Goal: Information Seeking & Learning: Learn about a topic

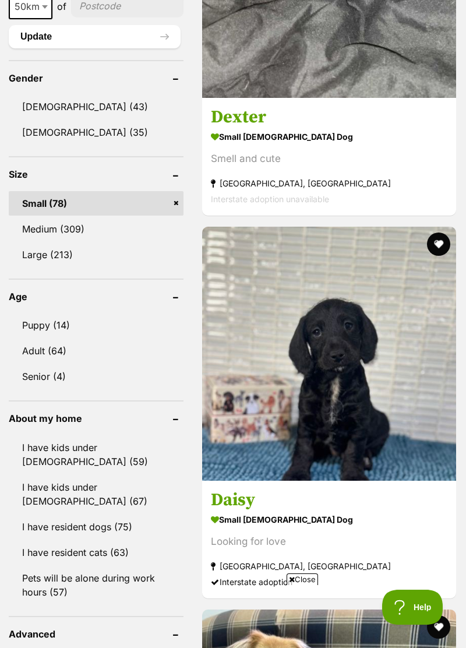
click at [389, 429] on img at bounding box center [329, 354] width 254 height 254
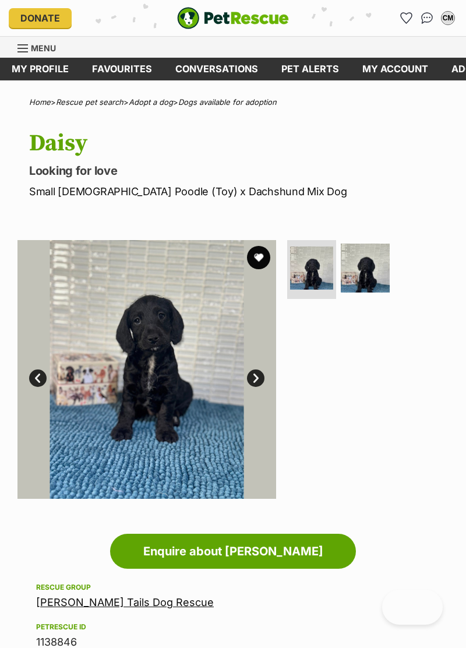
click at [262, 381] on link "Next" at bounding box center [255, 378] width 17 height 17
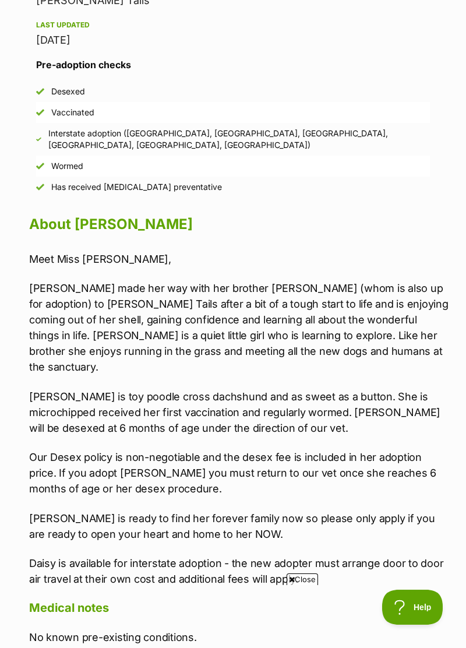
scroll to position [1073, 0]
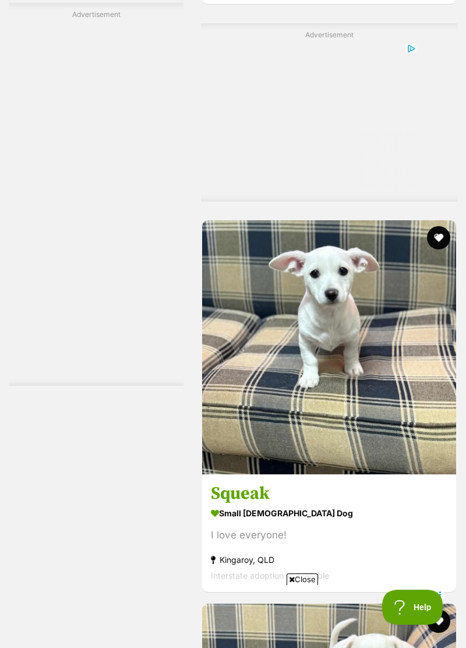
scroll to position [2748, 0]
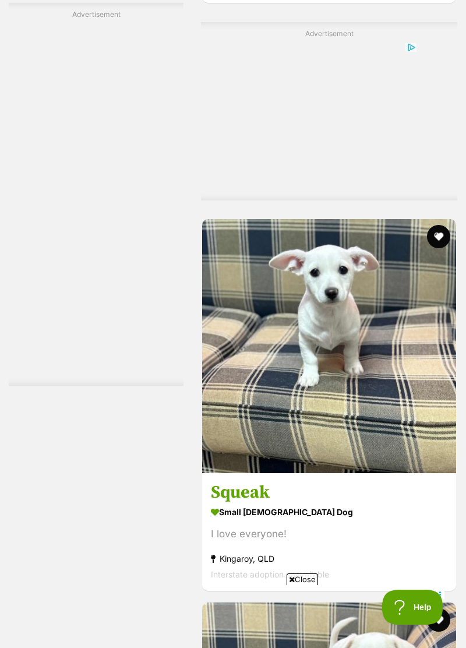
click at [411, 422] on img at bounding box center [329, 346] width 254 height 254
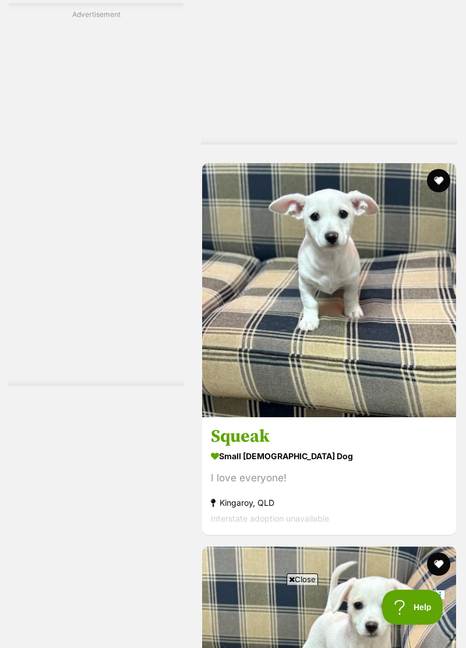
click at [444, 184] on button "favourite" at bounding box center [438, 180] width 23 height 23
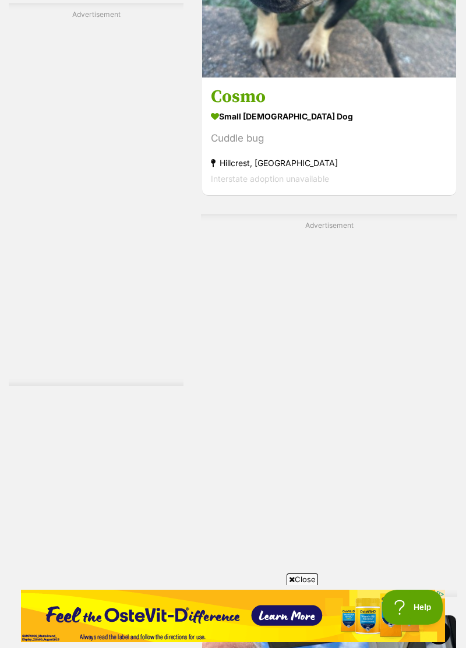
scroll to position [7843, 0]
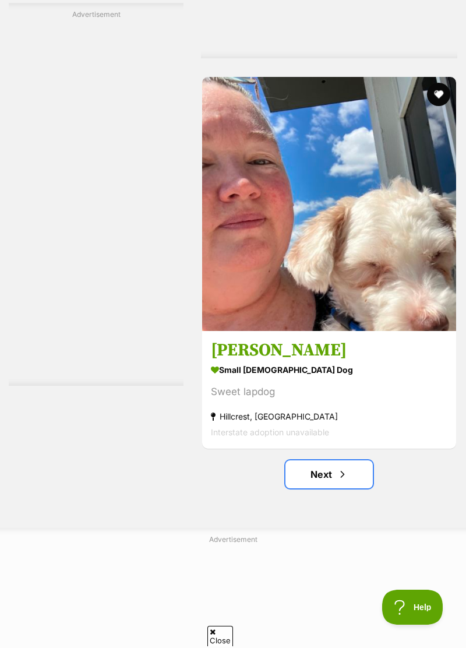
click at [359, 467] on link "Next" at bounding box center [329, 475] width 87 height 28
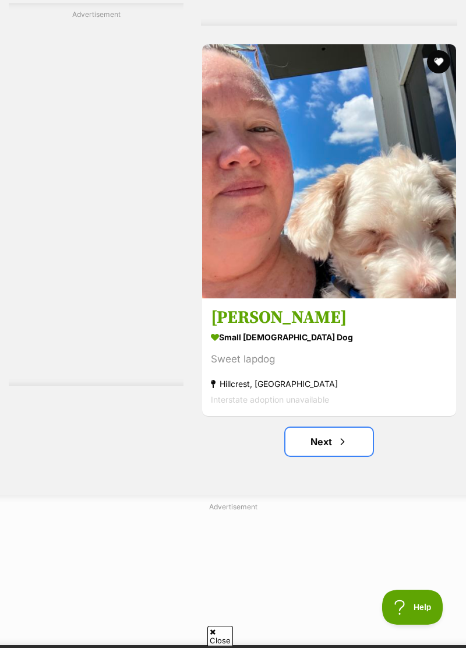
scroll to position [8435, 0]
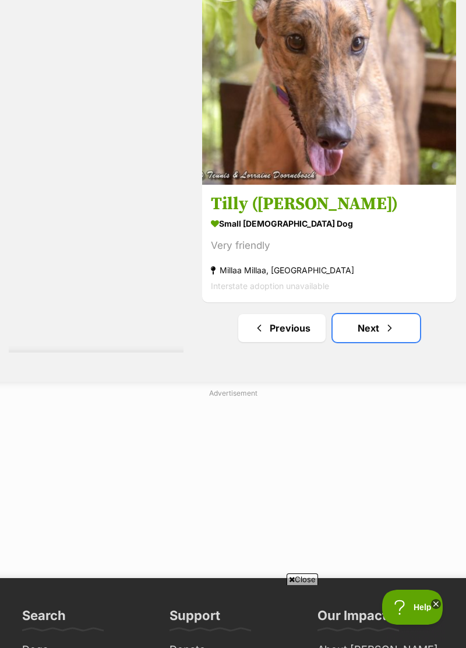
click at [406, 330] on link "Next" at bounding box center [376, 328] width 87 height 28
